Goal: Find specific page/section: Find specific page/section

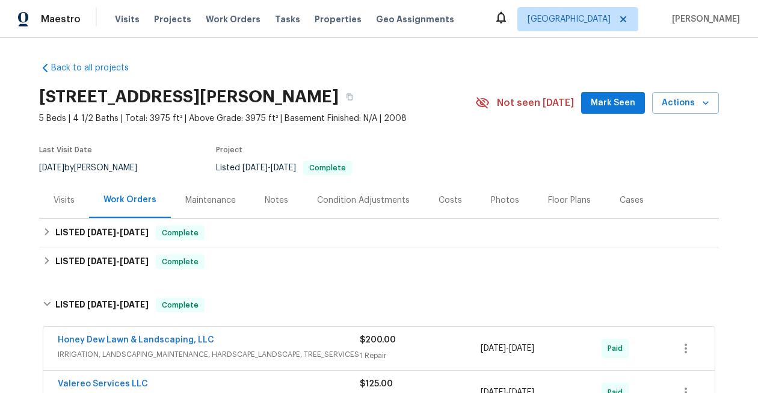
scroll to position [357, 0]
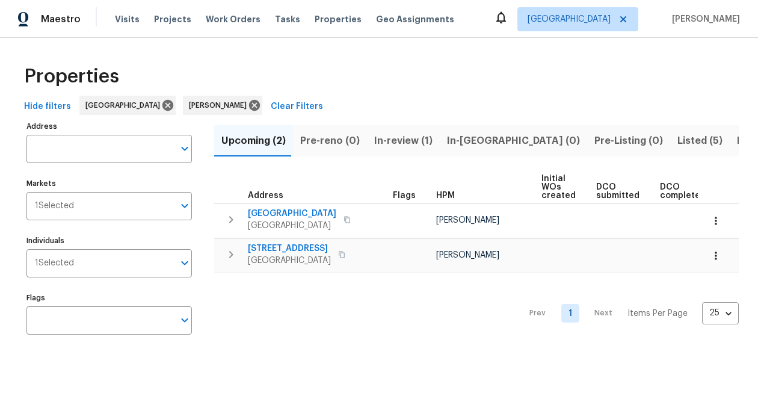
click at [677, 143] on span "Listed (5)" at bounding box center [699, 140] width 45 height 17
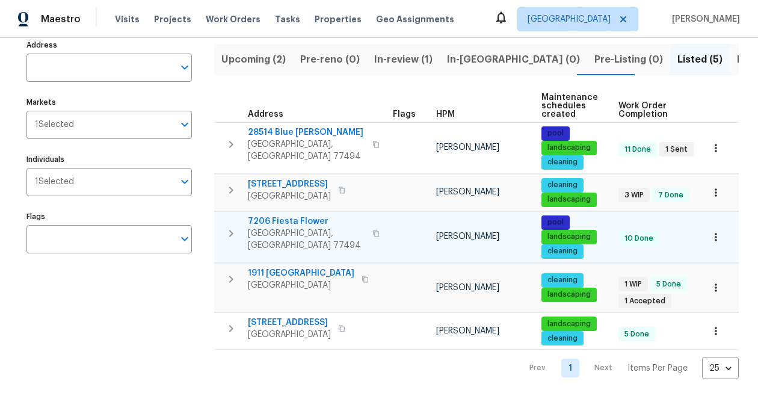
scroll to position [82, 0]
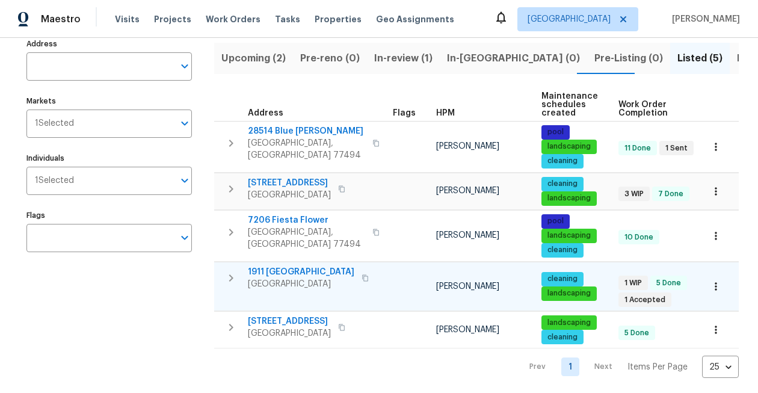
click at [361, 278] on icon "button" at bounding box center [364, 277] width 7 height 7
click at [716, 281] on icon "button" at bounding box center [716, 286] width 12 height 12
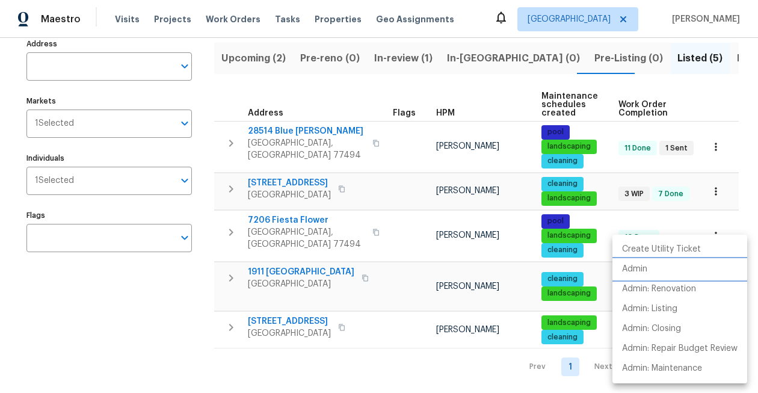
click at [643, 269] on p "Admin" at bounding box center [634, 269] width 25 height 13
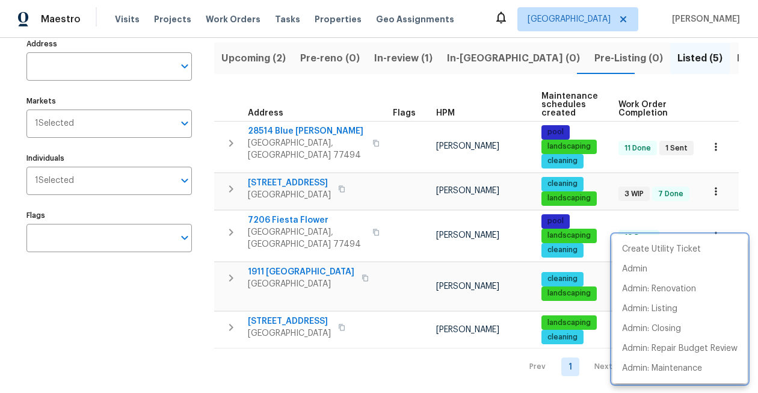
click at [266, 115] on div at bounding box center [379, 196] width 758 height 393
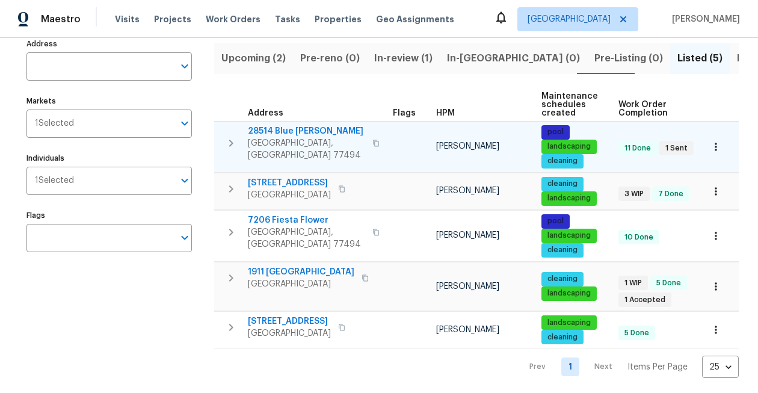
click at [297, 132] on span "28514 Blue [PERSON_NAME]" at bounding box center [306, 131] width 117 height 12
